Goal: Find specific page/section: Find specific page/section

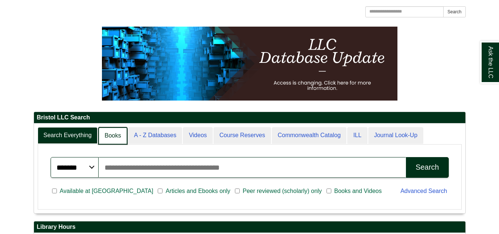
scroll to position [4, 4]
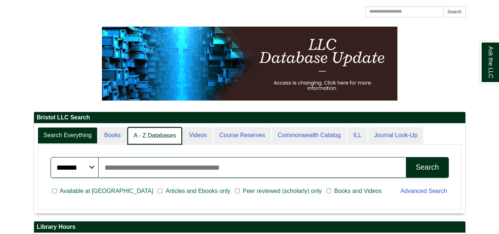
click at [150, 132] on link "A - Z Databases" at bounding box center [154, 135] width 55 height 17
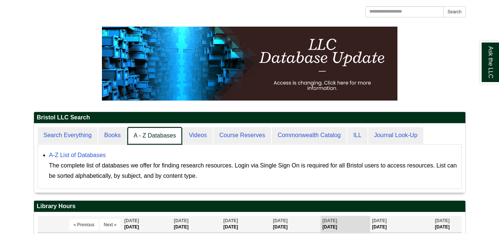
scroll to position [69, 431]
click at [151, 132] on link "A - Z Databases" at bounding box center [154, 135] width 55 height 17
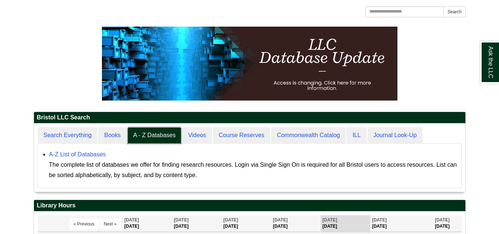
scroll to position [68, 431]
click at [96, 153] on link "A-Z List of Databases" at bounding box center [77, 154] width 57 height 6
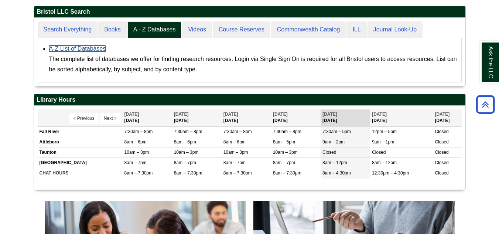
scroll to position [111, 0]
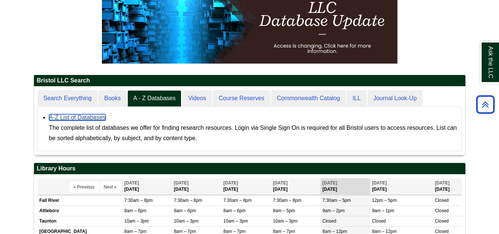
click at [86, 117] on link "A-Z List of Databases" at bounding box center [77, 117] width 57 height 6
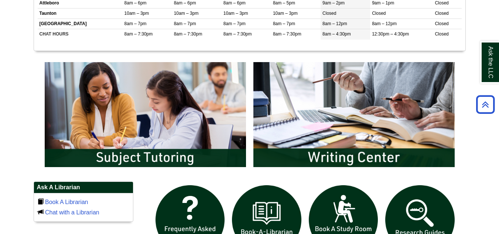
scroll to position [369, 0]
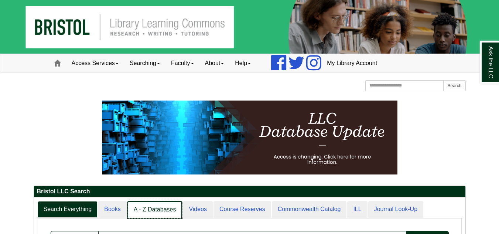
click at [142, 207] on link "A - Z Databases" at bounding box center [154, 209] width 55 height 17
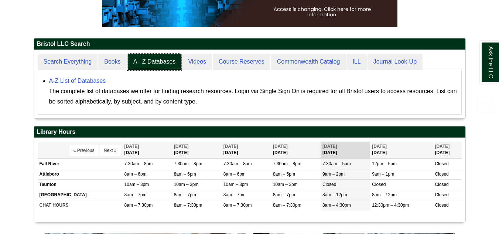
scroll to position [148, 0]
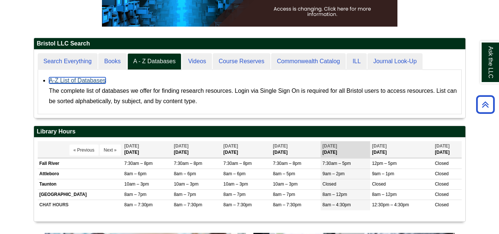
click at [74, 80] on link "A-Z List of Databases" at bounding box center [77, 80] width 57 height 6
